Goal: Information Seeking & Learning: Learn about a topic

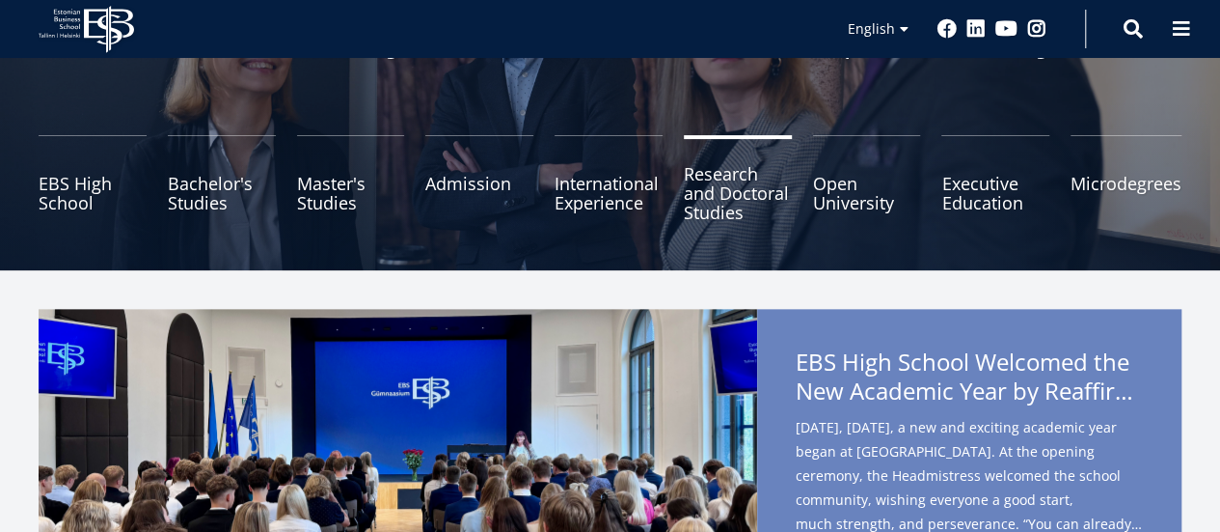
click at [741, 185] on link "Research and Doctoral Studies" at bounding box center [738, 183] width 108 height 96
type textarea "********"
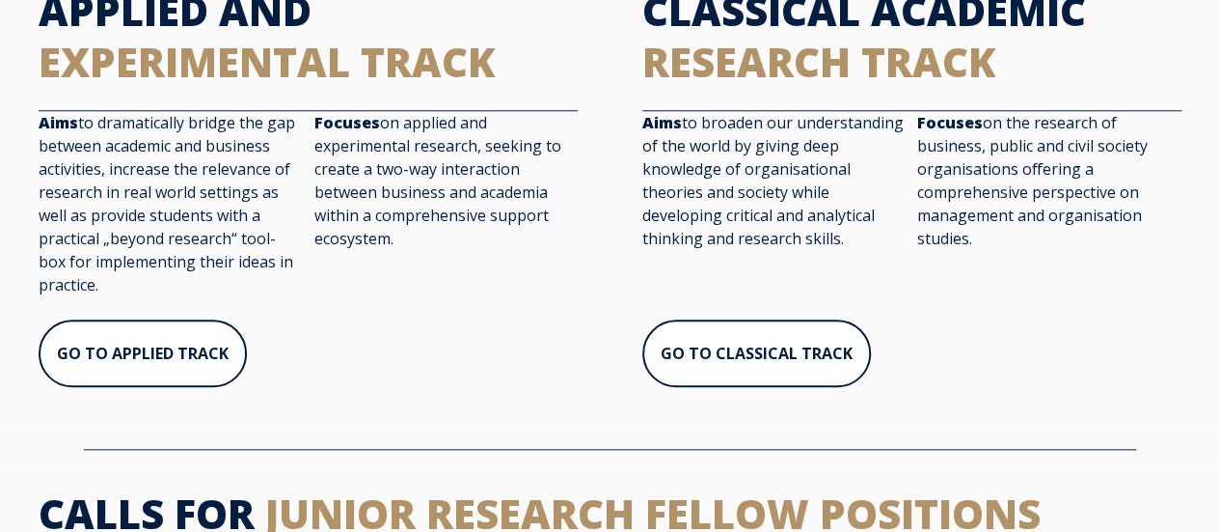
scroll to position [887, 0]
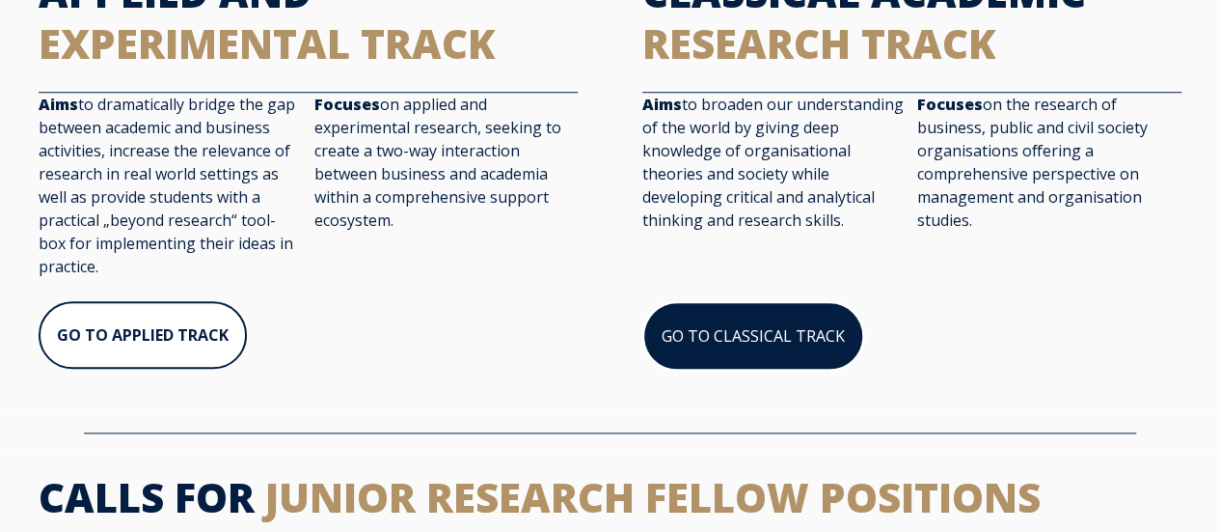
click at [730, 366] on link "GO TO CLASSICAL TRACK" at bounding box center [754, 335] width 222 height 69
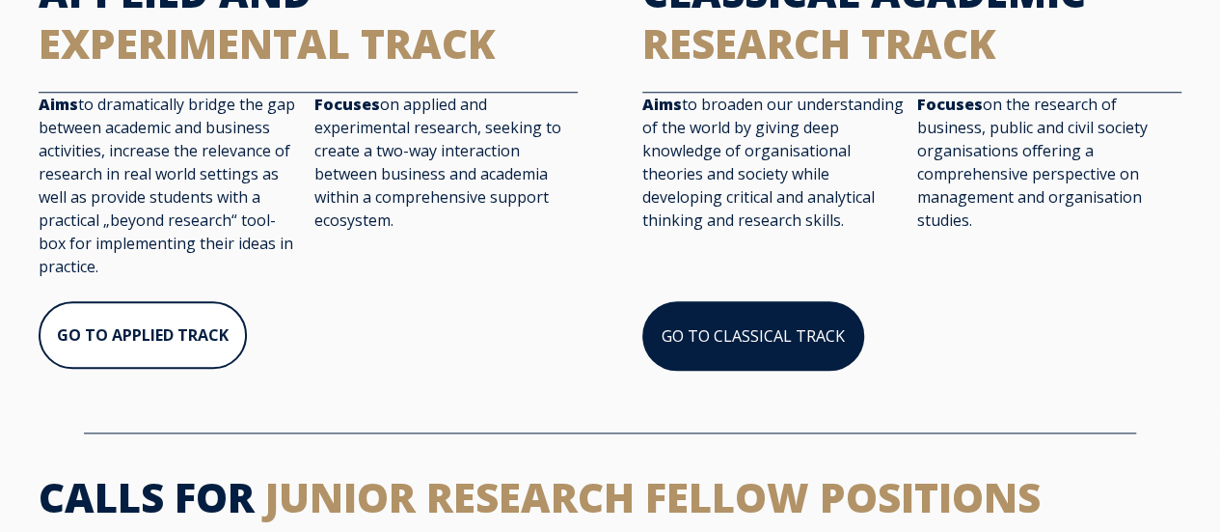
click at [801, 341] on link "GO TO CLASSICAL TRACK" at bounding box center [754, 335] width 222 height 69
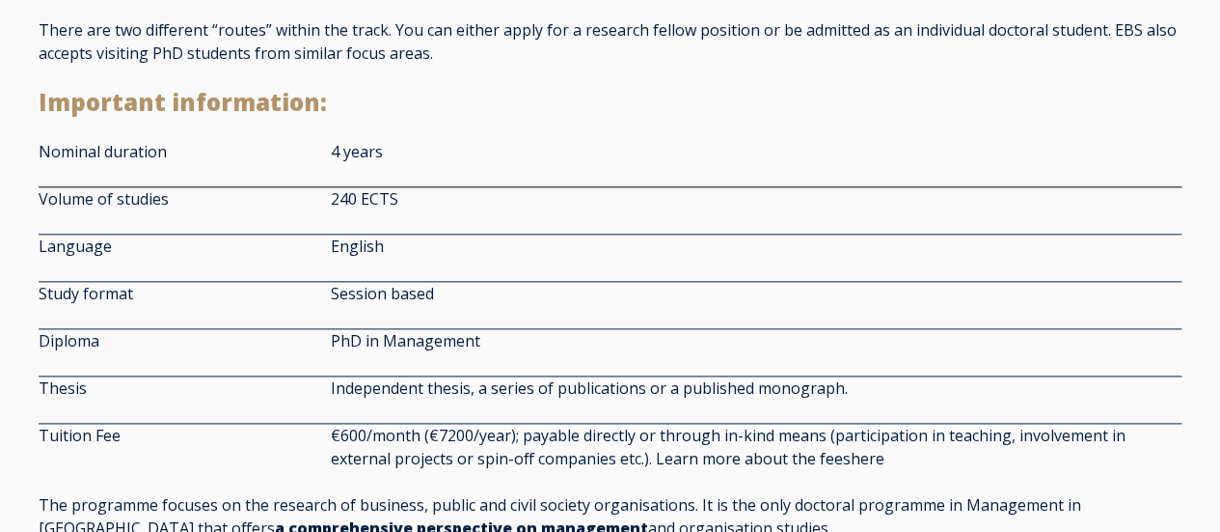
scroll to position [1158, 0]
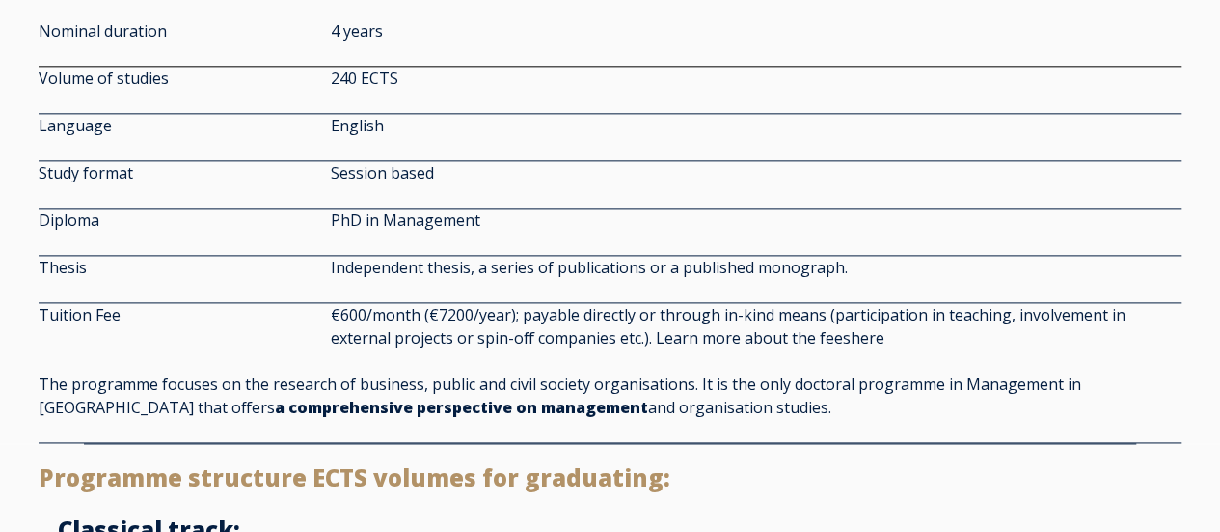
click at [1005, 61] on div "4 years" at bounding box center [756, 42] width 851 height 46
type textarea "****"
click at [867, 343] on link "here" at bounding box center [866, 338] width 31 height 16
click at [872, 341] on link "here" at bounding box center [866, 338] width 31 height 16
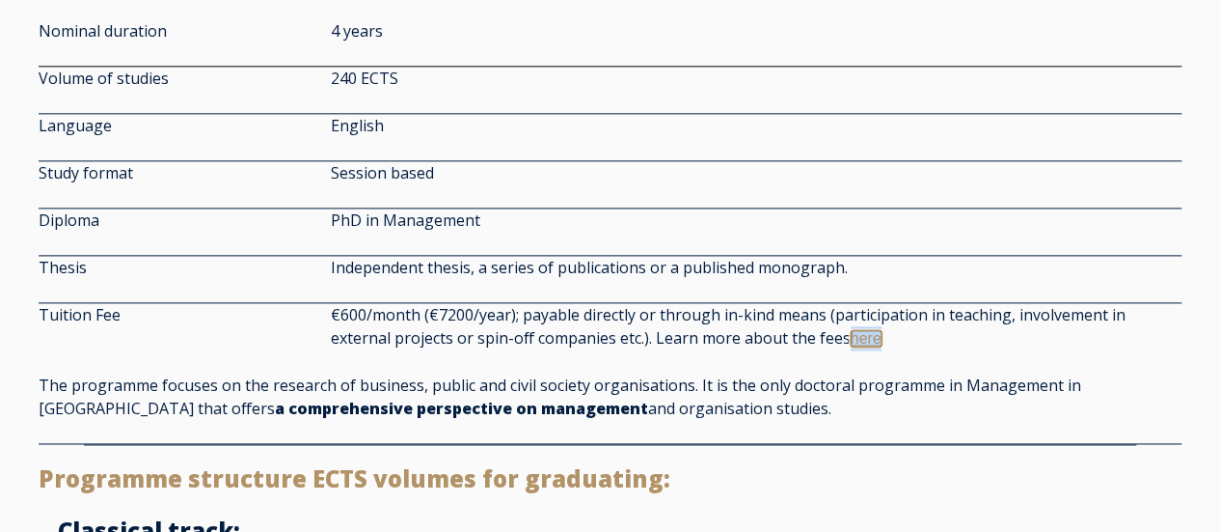
click at [872, 341] on link "here" at bounding box center [866, 338] width 31 height 16
